Goal: Communication & Community: Participate in discussion

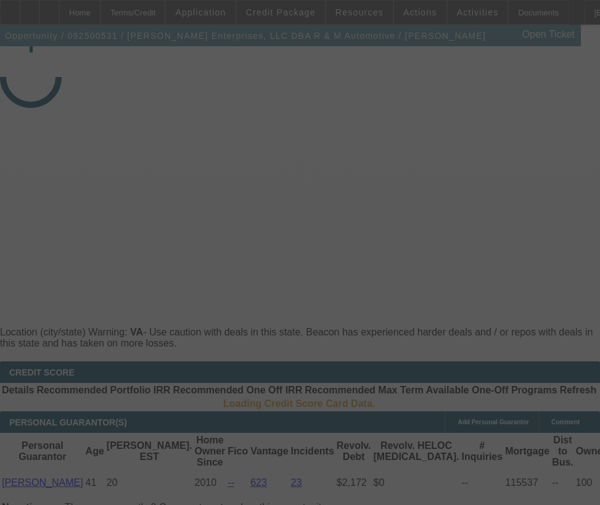
select select "3"
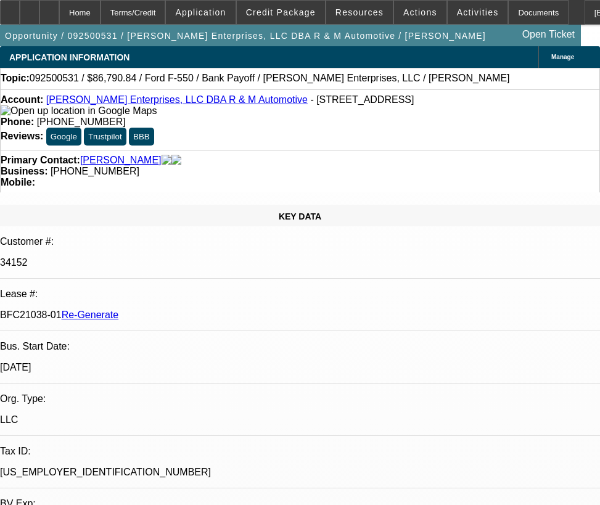
select select "0"
select select "2"
select select "0"
select select "6"
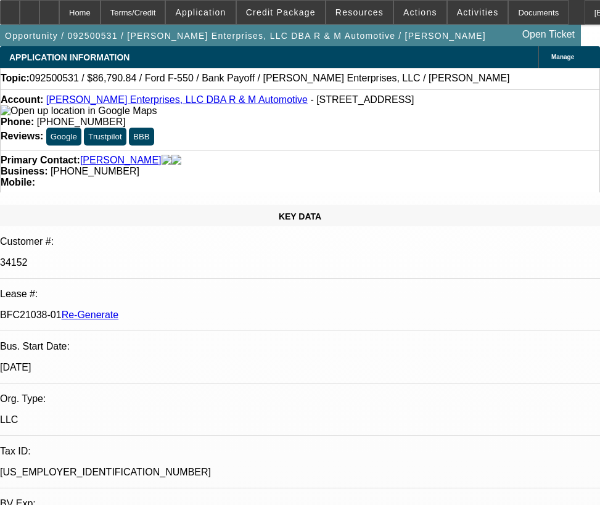
click at [454, 74] on div "Topic: 092500531 / $86,790.84 / Ford F-550 / Bank Payoff / Coffey Enterprises, …" at bounding box center [300, 78] width 599 height 11
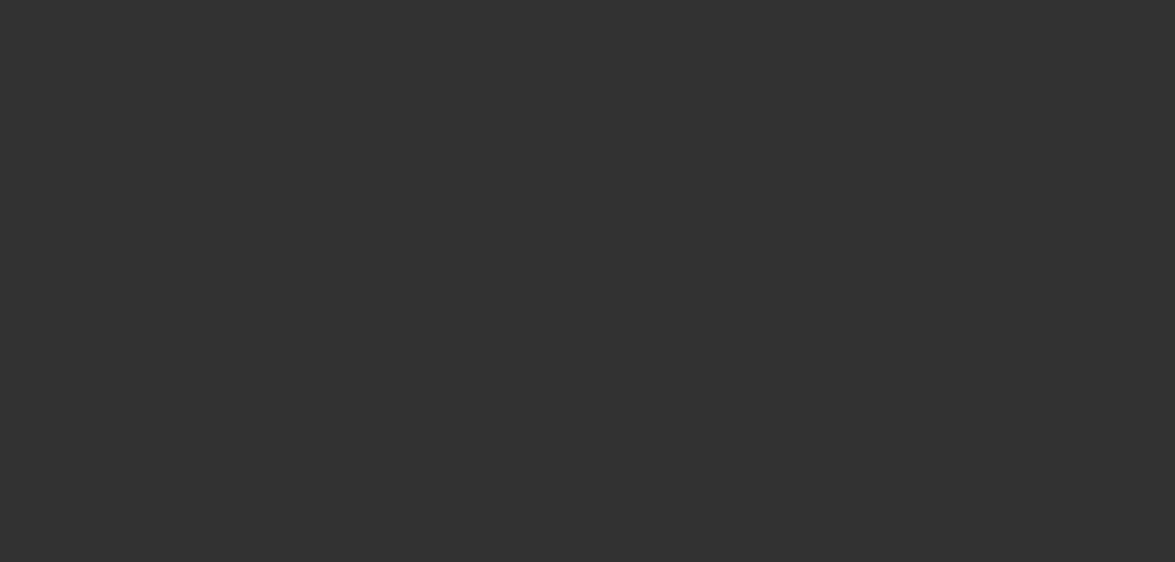
select select "3"
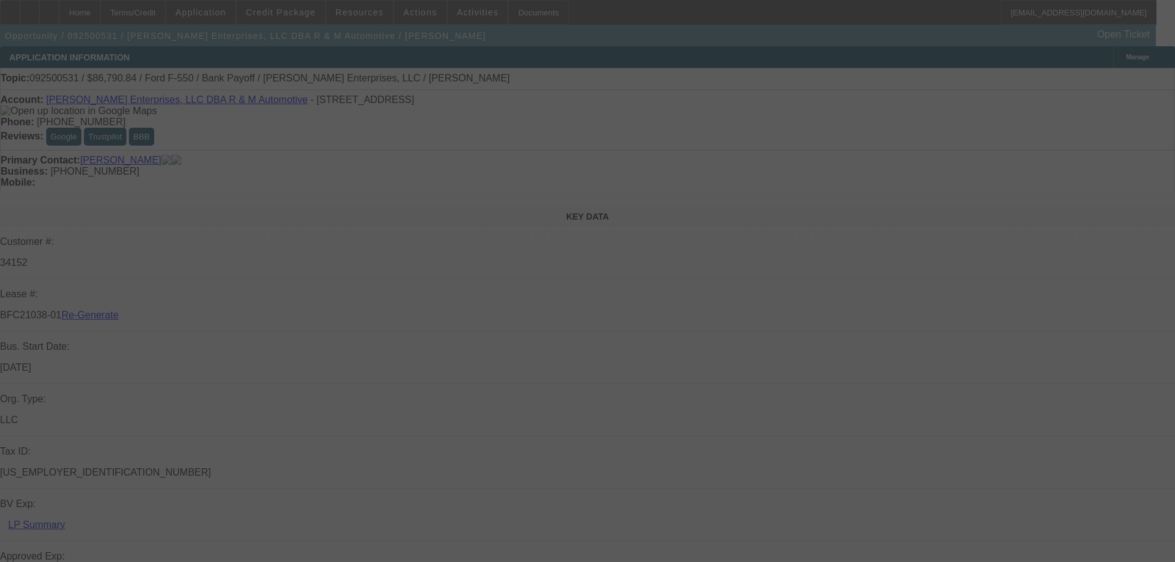
select select "0"
select select "2"
select select "0"
select select "6"
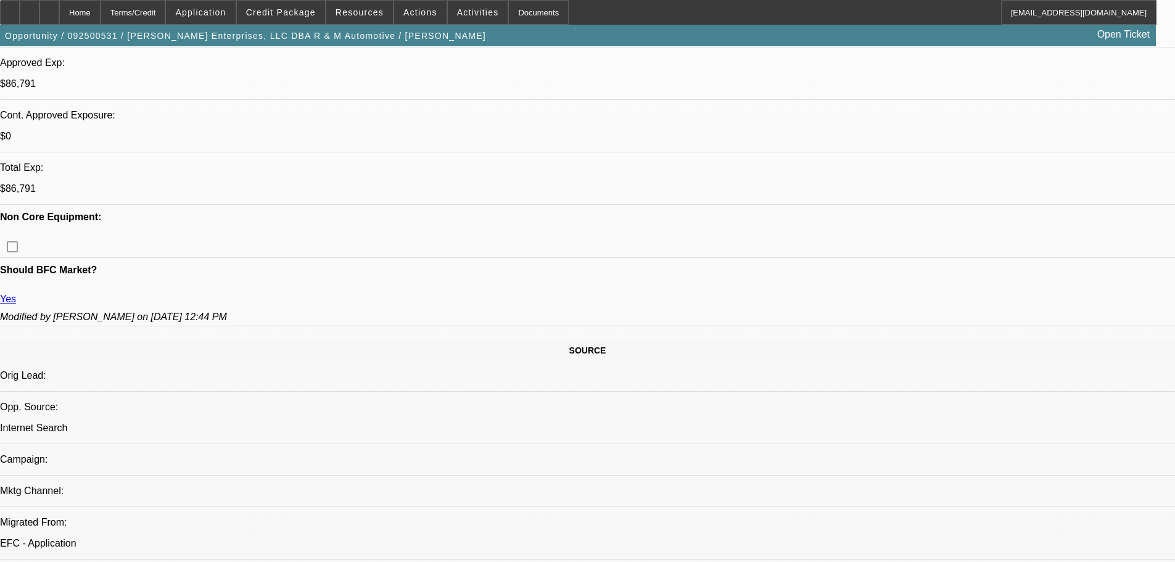
scroll to position [1286, 0]
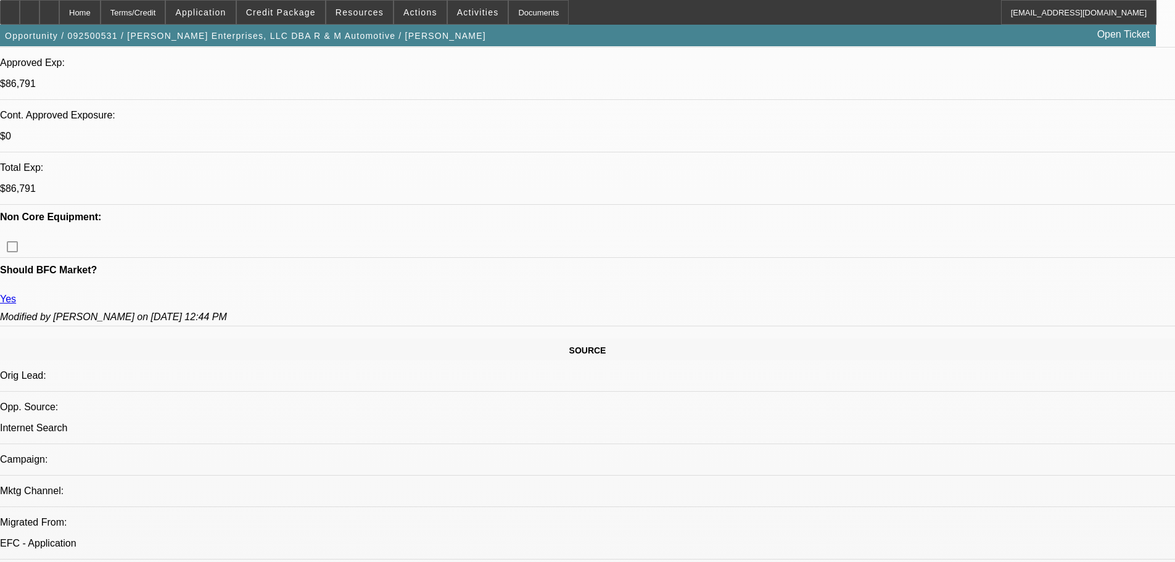
scroll to position [977, 0]
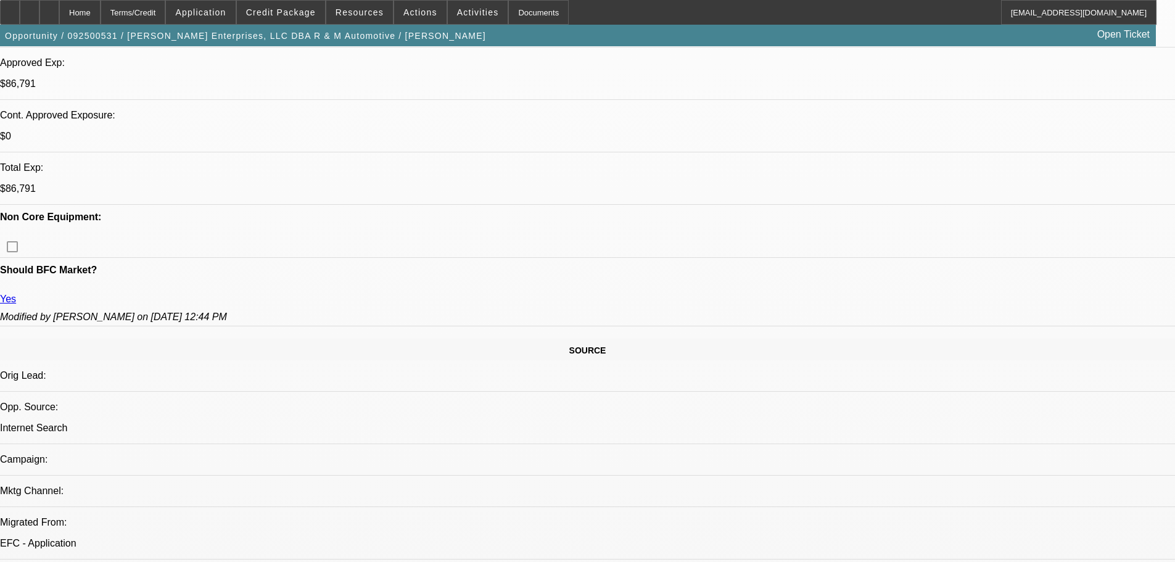
scroll to position [669, 0]
drag, startPoint x: 1031, startPoint y: 398, endPoint x: 1021, endPoint y: 364, distance: 35.3
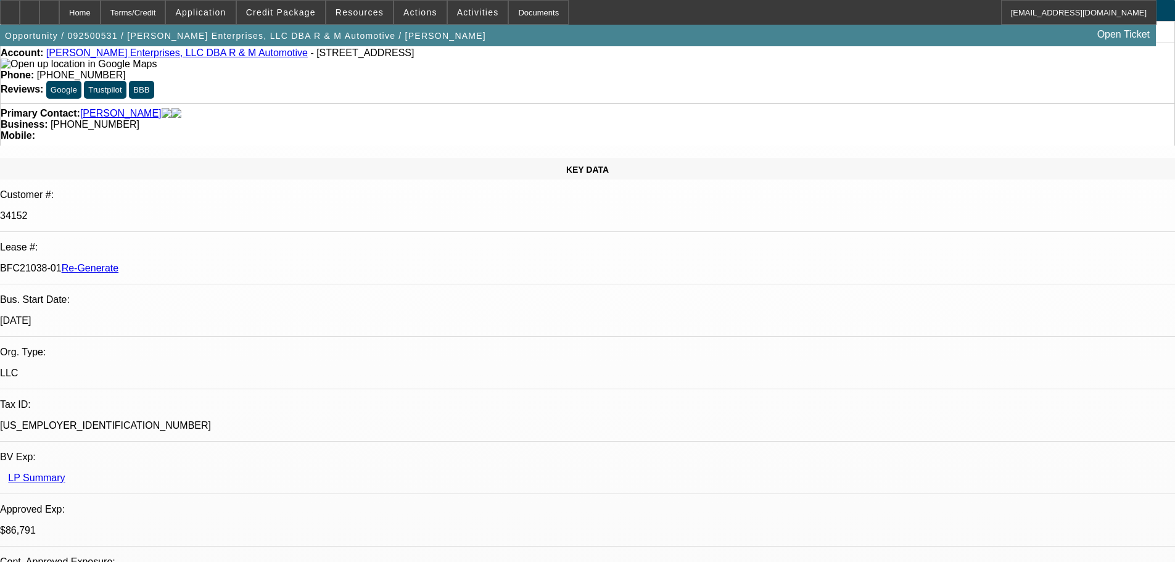
scroll to position [0, 0]
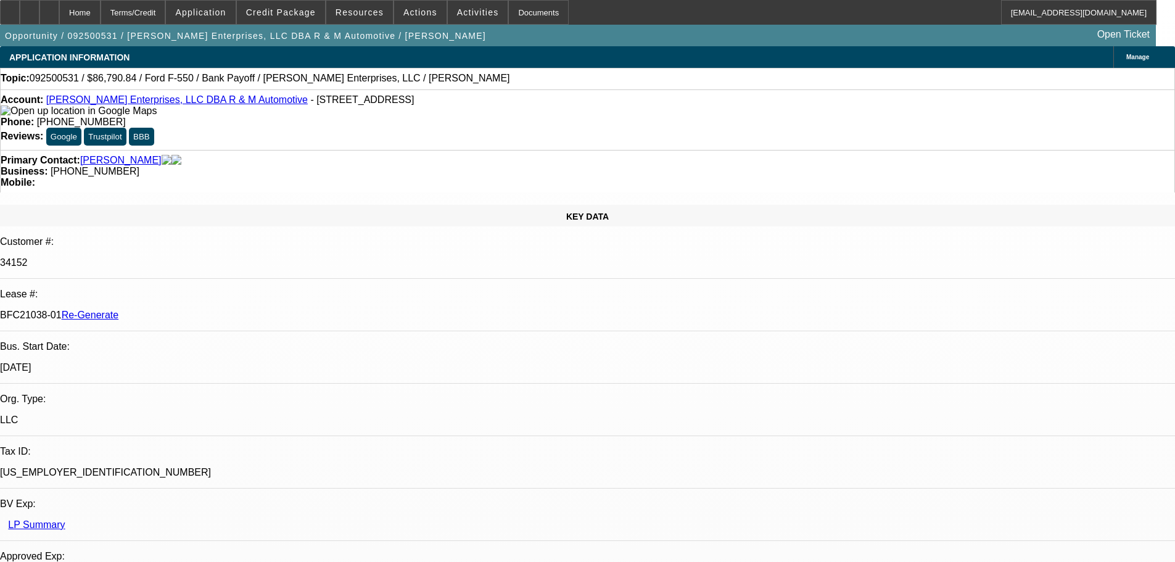
click at [917, 143] on span "Reply All" at bounding box center [914, 149] width 33 height 15
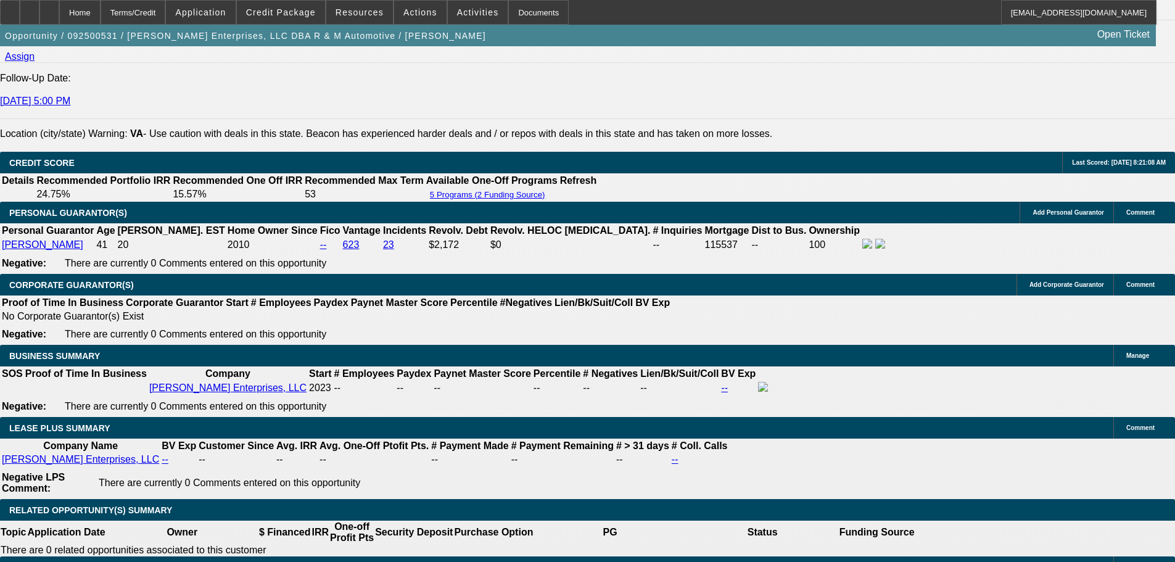
scroll to position [1726, 0]
